Goal: Transaction & Acquisition: Purchase product/service

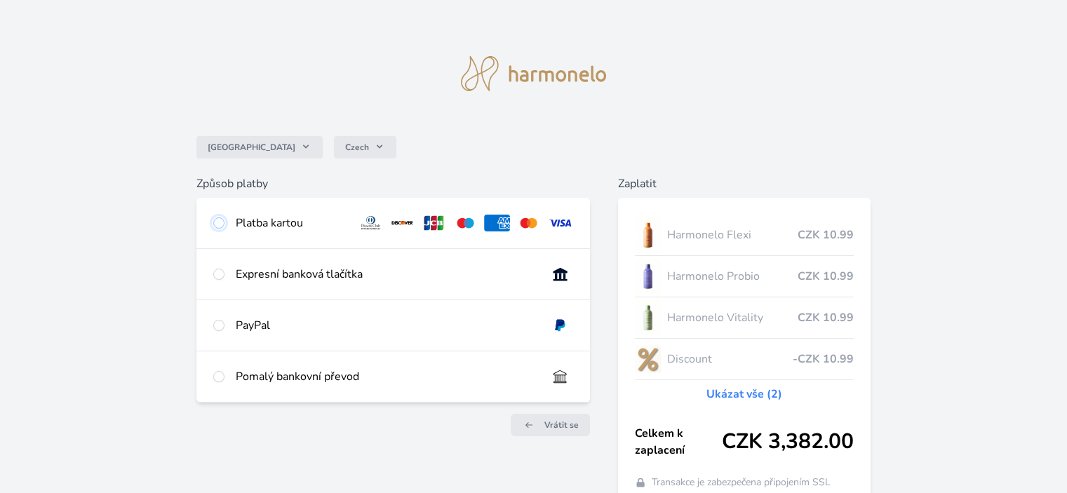
click at [218, 218] on input "radio" at bounding box center [218, 223] width 11 height 11
radio input "true"
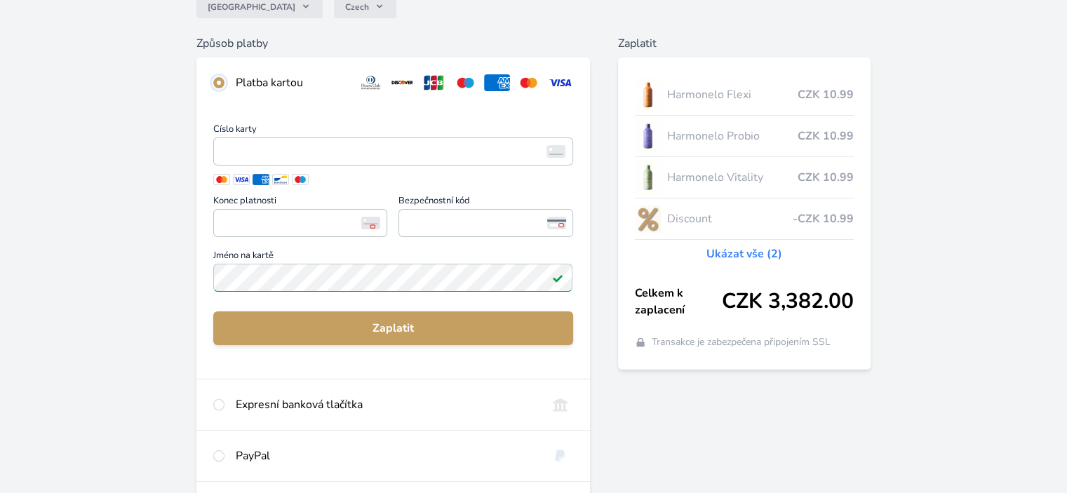
scroll to position [210, 0]
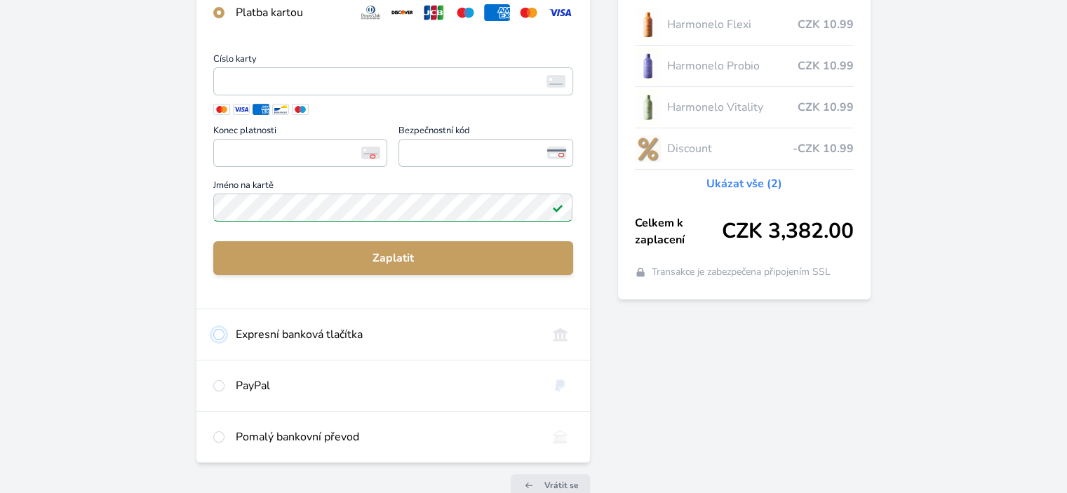
click at [222, 333] on input "radio" at bounding box center [218, 334] width 11 height 11
radio input "true"
radio input "false"
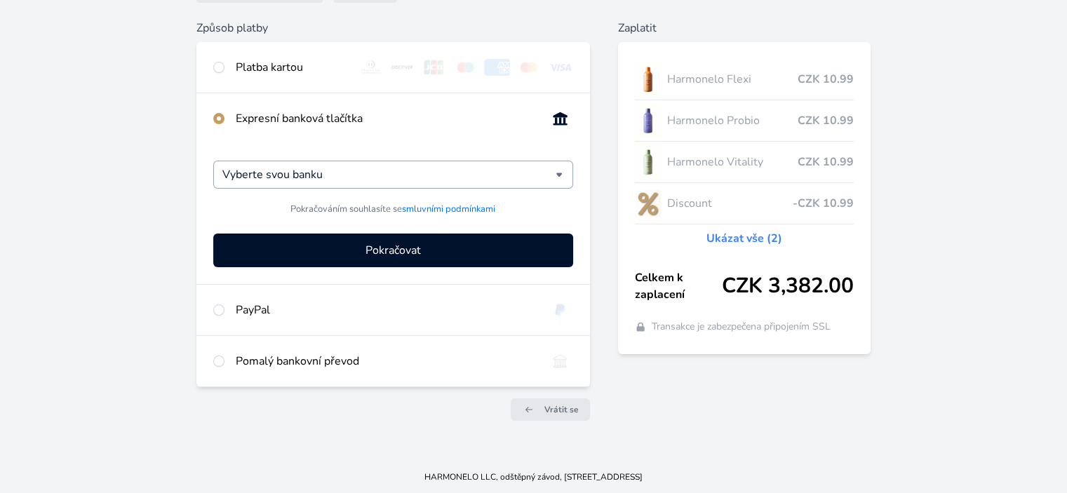
click at [559, 175] on div "Vyberte svou banku" at bounding box center [392, 175] width 359 height 28
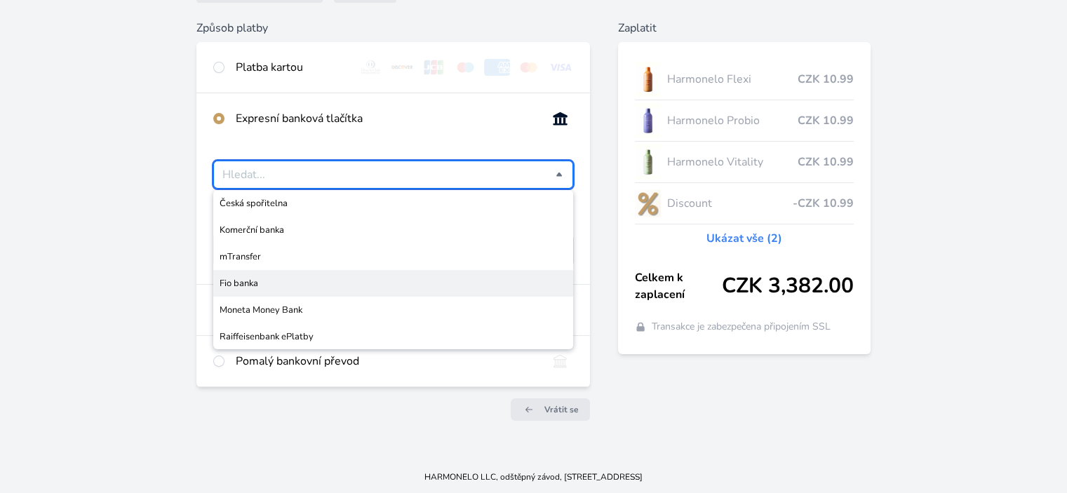
scroll to position [0, 0]
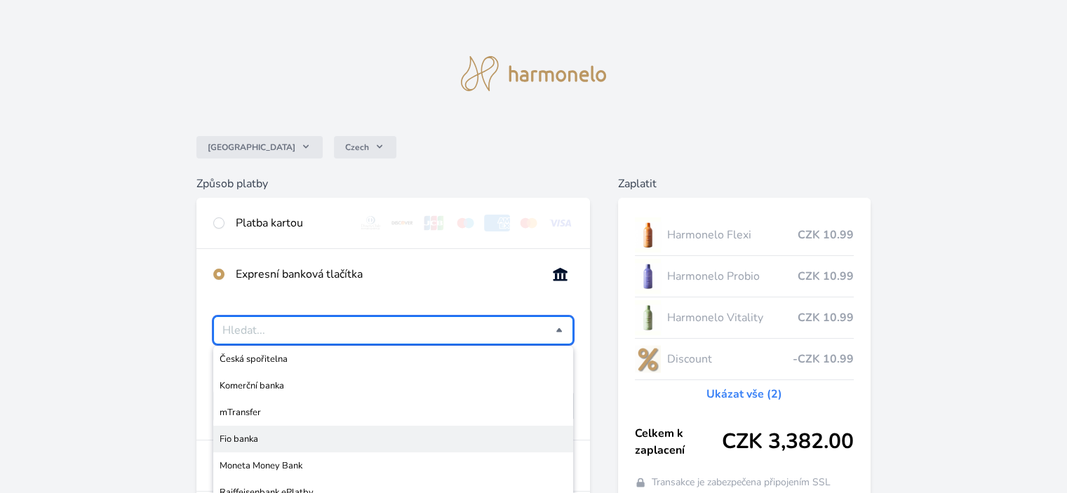
click at [121, 268] on div "Česko Czech Způsob platby Platba kartou Číslo karty <p>Your browser does not su…" at bounding box center [533, 308] width 1067 height 616
type input "Vyberte svou banku"
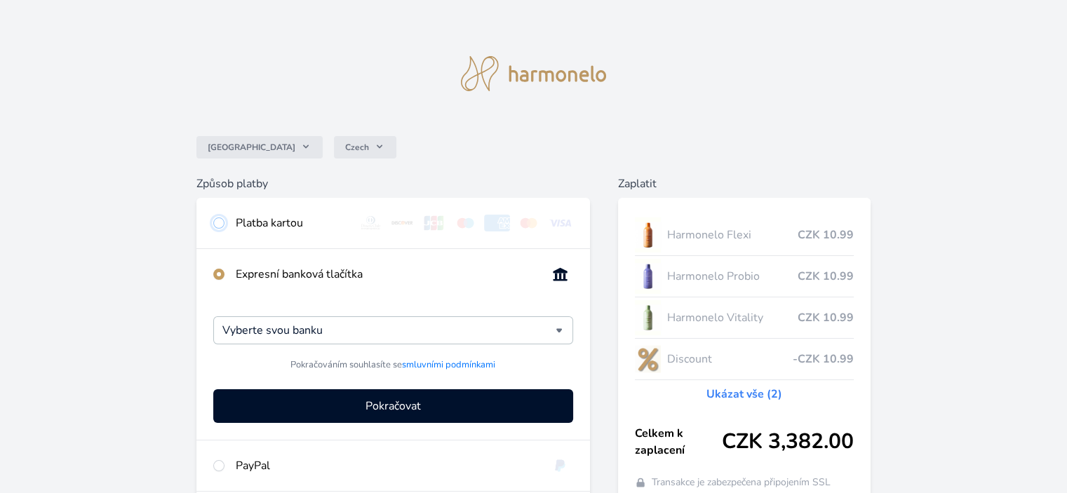
click at [217, 222] on input "radio" at bounding box center [218, 223] width 11 height 11
radio input "true"
radio input "false"
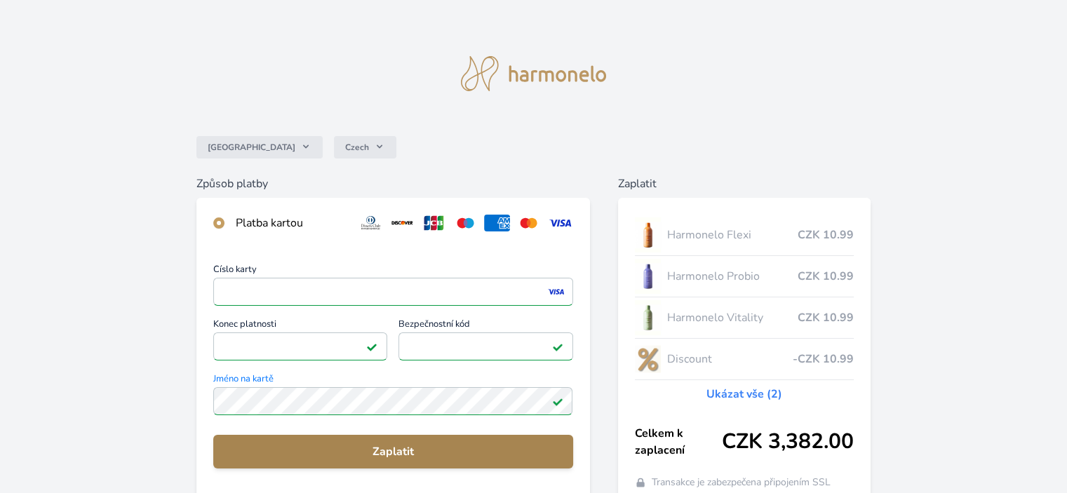
click at [412, 446] on span "Zaplatit" at bounding box center [393, 451] width 337 height 17
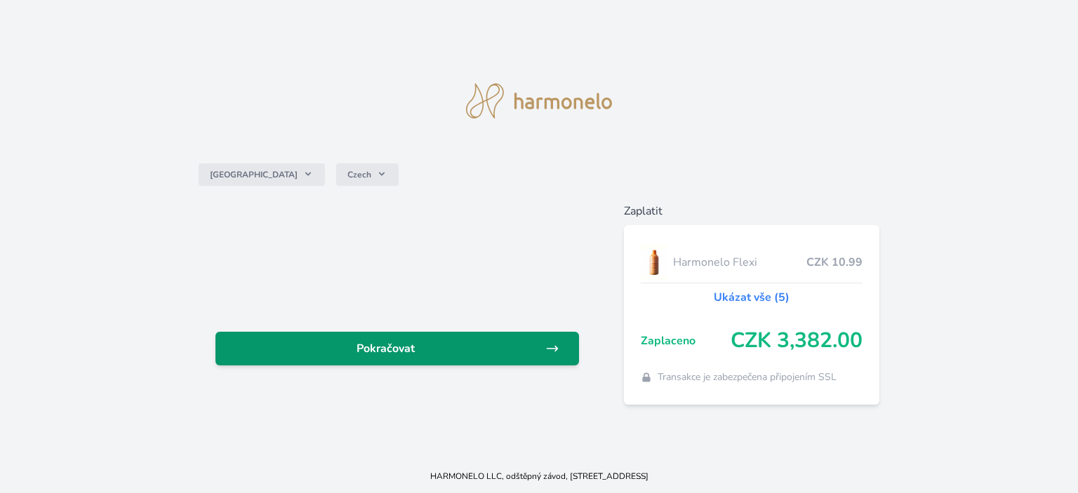
click at [499, 344] on span "Pokračovat" at bounding box center [386, 348] width 319 height 17
